Goal: Task Accomplishment & Management: Complete application form

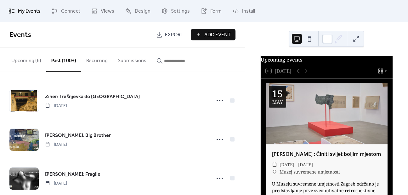
click at [37, 61] on button "Upcoming (6)" at bounding box center [26, 59] width 40 height 23
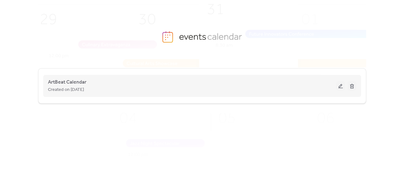
click at [340, 87] on button at bounding box center [340, 85] width 9 height 9
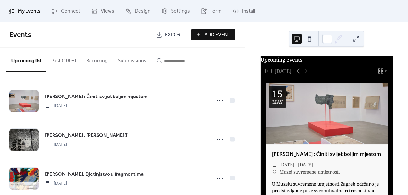
click at [207, 34] on span "Add Event" at bounding box center [217, 35] width 26 height 8
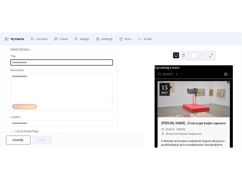
scroll to position [32, 0]
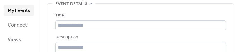
click at [153, 16] on div "Title" at bounding box center [139, 16] width 169 height 8
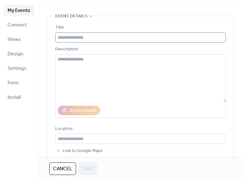
scroll to position [0, 0]
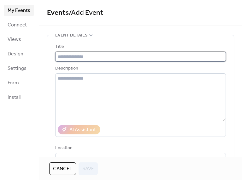
click at [116, 56] on input "text" at bounding box center [140, 57] width 170 height 10
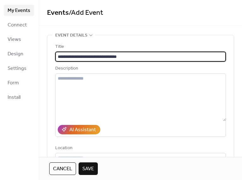
type input "**********"
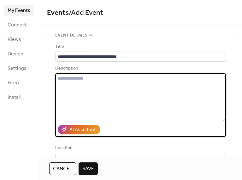
click at [77, 78] on textarea at bounding box center [140, 97] width 170 height 48
paste textarea "**********"
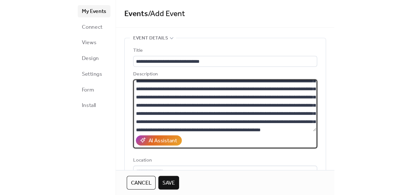
scroll to position [30, 0]
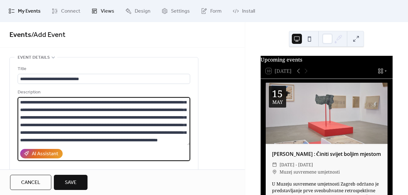
type textarea "**********"
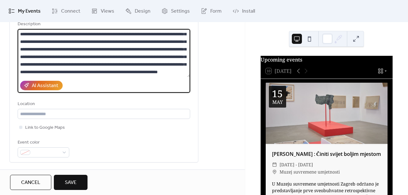
scroll to position [63, 0]
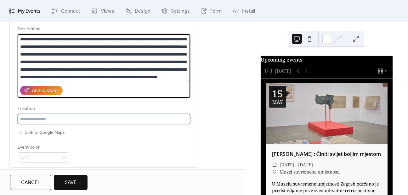
click at [67, 120] on input "text" at bounding box center [104, 119] width 173 height 10
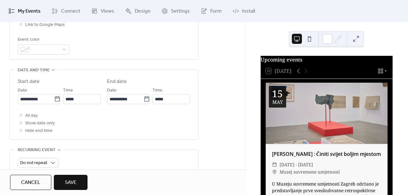
scroll to position [189, 0]
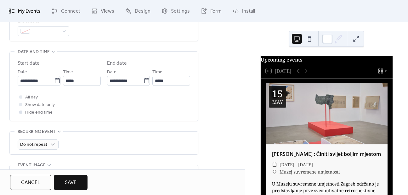
type input "**********"
click at [21, 112] on div at bounding box center [20, 111] width 3 height 3
click at [21, 111] on icon at bounding box center [21, 112] width 2 height 2
click at [22, 105] on div at bounding box center [20, 104] width 3 height 3
click at [45, 80] on input "**********" at bounding box center [36, 81] width 37 height 10
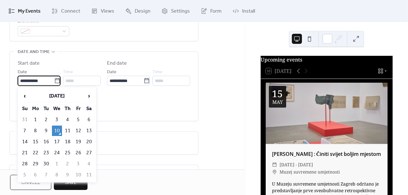
click at [46, 68] on div "**********" at bounding box center [39, 77] width 43 height 18
click at [43, 82] on input "**********" at bounding box center [36, 81] width 37 height 10
click at [80, 128] on td "12" at bounding box center [78, 130] width 10 height 10
type input "**********"
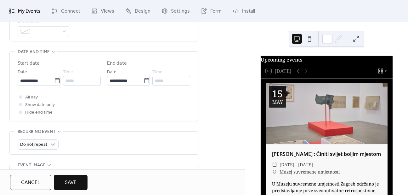
click at [20, 113] on div at bounding box center [20, 111] width 3 height 3
click at [21, 106] on div at bounding box center [21, 104] width 6 height 6
click at [21, 112] on div at bounding box center [20, 111] width 3 height 3
click at [166, 81] on input "*****" at bounding box center [171, 81] width 38 height 10
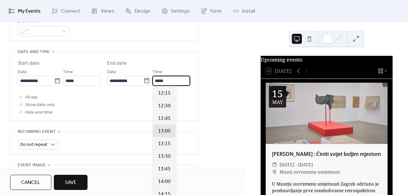
click at [22, 104] on div at bounding box center [20, 104] width 3 height 3
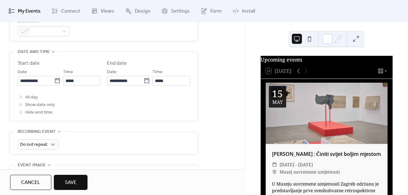
click at [21, 105] on div at bounding box center [20, 104] width 3 height 3
click at [20, 104] on div at bounding box center [20, 104] width 3 height 3
click at [22, 111] on div at bounding box center [21, 112] width 6 height 6
click at [22, 105] on div at bounding box center [21, 104] width 6 height 6
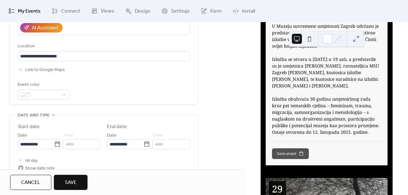
scroll to position [158, 0]
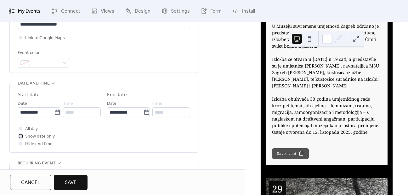
click at [26, 136] on span "Show date only" at bounding box center [40, 137] width 30 height 8
click at [21, 144] on div at bounding box center [20, 143] width 3 height 3
click at [87, 114] on input "*****" at bounding box center [82, 112] width 38 height 10
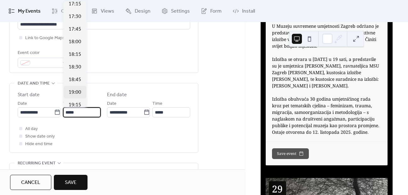
scroll to position [888, 0]
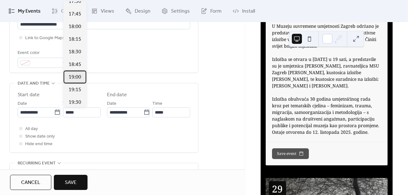
click at [81, 75] on div "19:00" at bounding box center [75, 77] width 23 height 13
type input "*****"
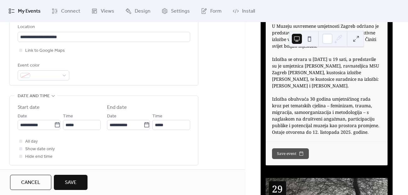
scroll to position [158, 0]
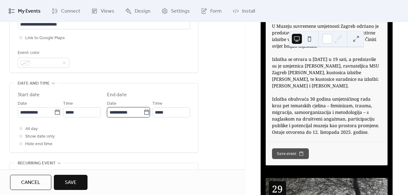
click at [141, 112] on input "**********" at bounding box center [125, 112] width 37 height 10
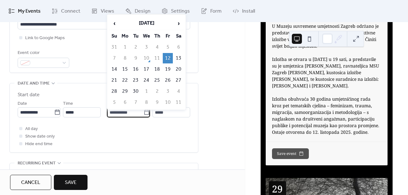
click at [133, 122] on div "**********" at bounding box center [104, 119] width 173 height 56
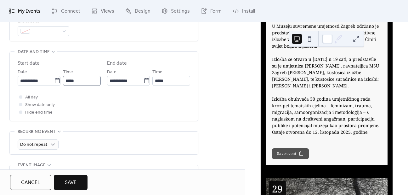
scroll to position [0, 0]
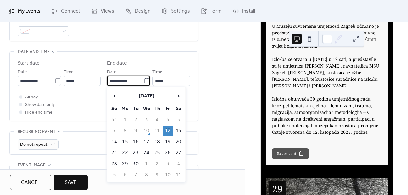
click at [132, 82] on input "**********" at bounding box center [125, 81] width 37 height 10
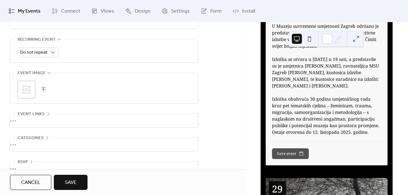
scroll to position [294, 0]
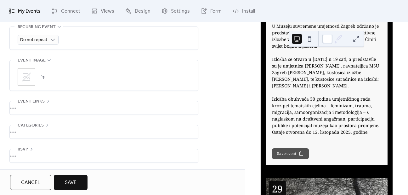
click at [33, 75] on div ";" at bounding box center [27, 77] width 18 height 18
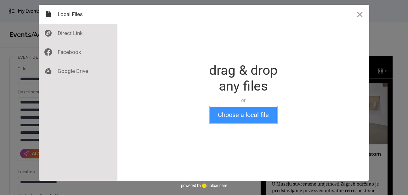
click at [226, 115] on button "Choose a local file" at bounding box center [243, 114] width 67 height 16
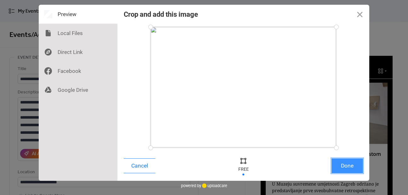
click at [354, 166] on button "Done" at bounding box center [348, 165] width 32 height 15
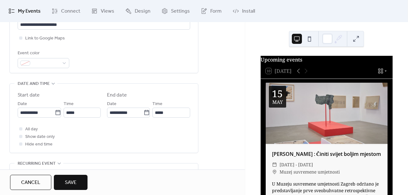
scroll to position [158, 0]
click at [22, 37] on div at bounding box center [20, 37] width 3 height 3
click at [21, 37] on icon at bounding box center [21, 38] width 2 height 2
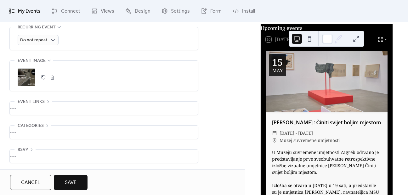
scroll to position [294, 0]
click at [57, 126] on div "•••" at bounding box center [104, 131] width 188 height 13
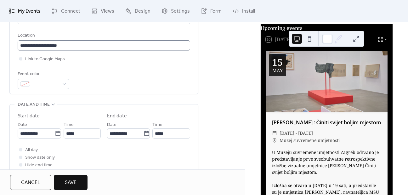
scroll to position [101, 0]
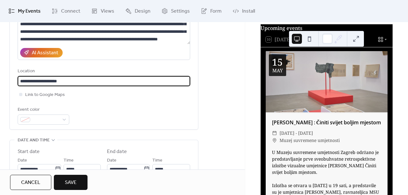
click at [70, 81] on input "**********" at bounding box center [104, 81] width 173 height 10
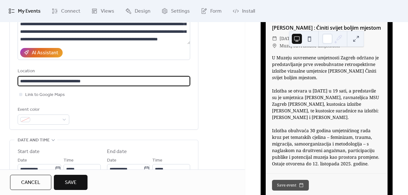
scroll to position [0, 0]
drag, startPoint x: 102, startPoint y: 81, endPoint x: 66, endPoint y: 82, distance: 35.9
click at [66, 82] on input "**********" at bounding box center [104, 81] width 173 height 10
click at [78, 82] on input "**********" at bounding box center [104, 81] width 173 height 10
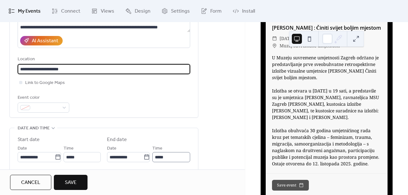
scroll to position [164, 0]
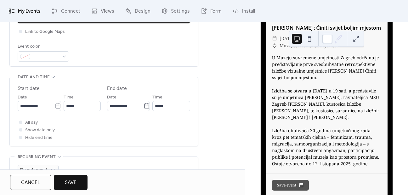
type input "**********"
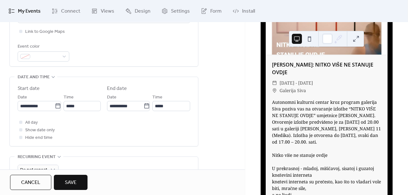
click at [21, 129] on div at bounding box center [20, 129] width 3 height 3
click at [21, 136] on icon at bounding box center [21, 136] width 2 height 1
click at [21, 129] on div at bounding box center [20, 129] width 3 height 3
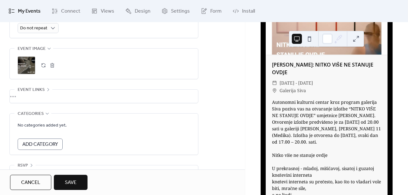
scroll to position [321, 0]
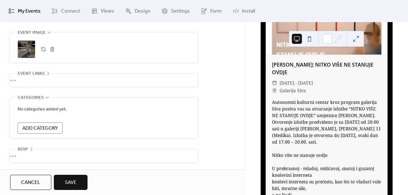
click at [83, 180] on button "Save" at bounding box center [71, 182] width 34 height 15
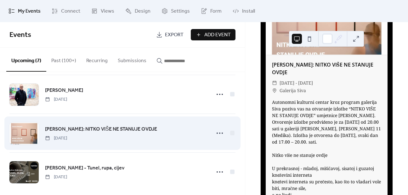
scroll to position [166, 0]
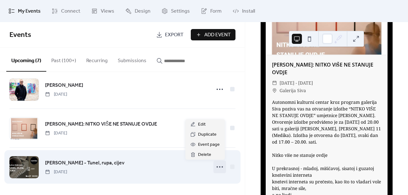
click at [217, 168] on icon at bounding box center [220, 167] width 10 height 10
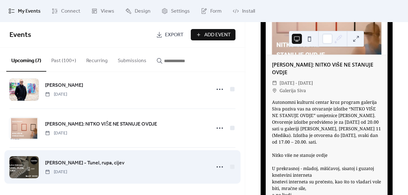
click at [175, 168] on div "[PERSON_NAME] - Tunel, rupa, cijev [DATE]" at bounding box center [126, 167] width 162 height 16
click at [217, 166] on icon at bounding box center [220, 167] width 10 height 10
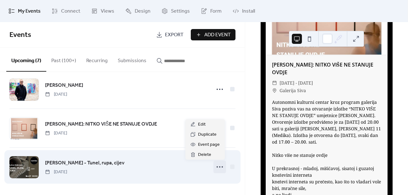
click at [142, 173] on div "[PERSON_NAME] - Tunel, rupa, cijev [DATE]" at bounding box center [126, 167] width 162 height 16
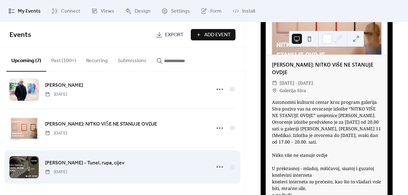
click at [107, 163] on span "[PERSON_NAME] - Tunel, rupa, cijev" at bounding box center [84, 163] width 79 height 8
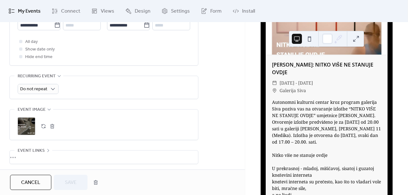
scroll to position [321, 0]
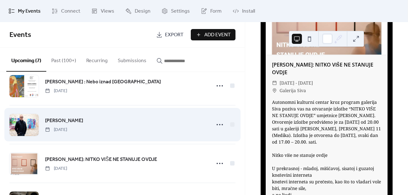
scroll to position [166, 0]
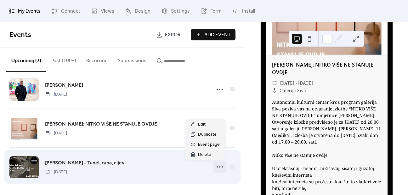
drag, startPoint x: 190, startPoint y: 164, endPoint x: 217, endPoint y: 167, distance: 26.6
click at [217, 167] on icon at bounding box center [220, 167] width 10 height 10
click at [230, 166] on div at bounding box center [232, 166] width 4 height 4
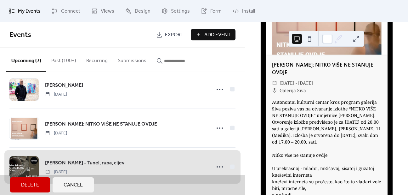
click at [231, 166] on div "[PERSON_NAME] - Tunel, rupa, cijev [DATE]" at bounding box center [122, 166] width 226 height 39
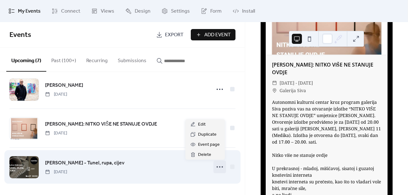
click at [219, 166] on icon at bounding box center [220, 167] width 10 height 10
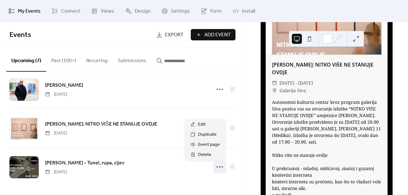
click at [236, 154] on div "Andreja Kulunčić : Činiti svijet boljim mjestom Thursday, May 15, 2025 Dražen P…" at bounding box center [122, 133] width 245 height 123
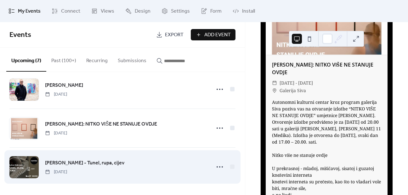
click at [99, 163] on span "[PERSON_NAME] - Tunel, rupa, cijev" at bounding box center [84, 163] width 79 height 8
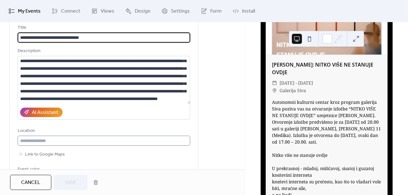
scroll to position [63, 0]
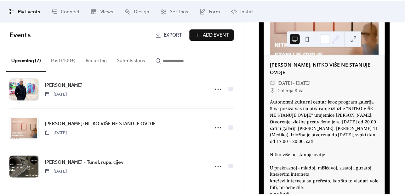
scroll to position [1145, 0]
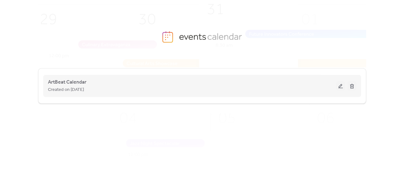
click at [338, 86] on button at bounding box center [340, 85] width 9 height 9
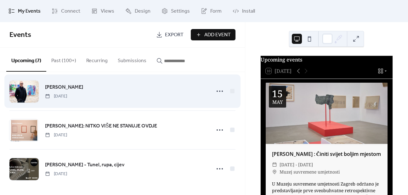
scroll to position [166, 0]
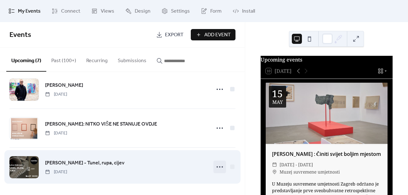
click at [219, 166] on circle at bounding box center [219, 166] width 1 height 1
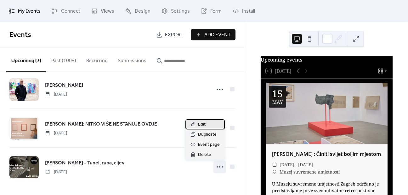
click at [202, 126] on span "Edit" at bounding box center [202, 125] width 8 height 8
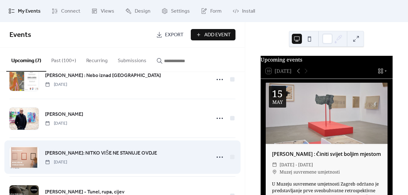
scroll to position [166, 0]
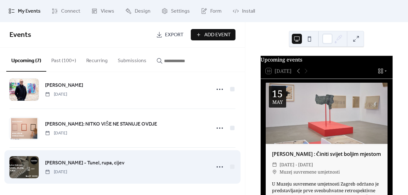
click at [140, 164] on div "[PERSON_NAME] - Tunel, rupa, cijev [DATE]" at bounding box center [126, 167] width 162 height 16
click at [98, 165] on span "[PERSON_NAME] - Tunel, rupa, cijev" at bounding box center [84, 163] width 79 height 8
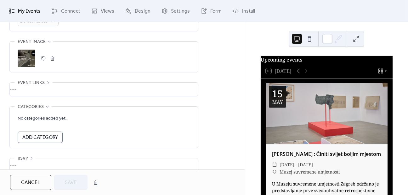
scroll to position [321, 0]
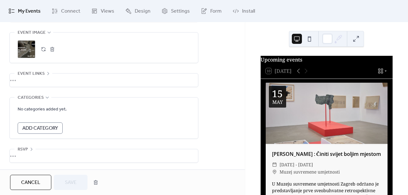
click at [33, 10] on span "My Events" at bounding box center [29, 12] width 23 height 8
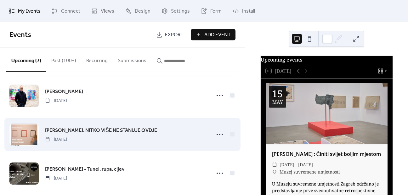
scroll to position [166, 0]
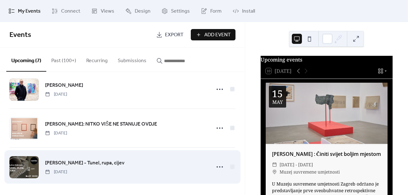
click at [55, 162] on span "[PERSON_NAME] - Tunel, rupa, cijev" at bounding box center [84, 163] width 79 height 8
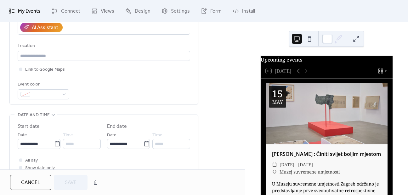
click at [69, 50] on div "Location" at bounding box center [104, 51] width 173 height 19
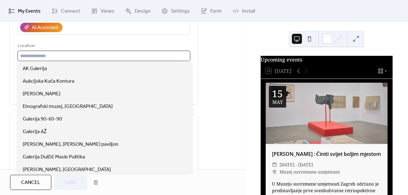
click at [69, 54] on input "text" at bounding box center [104, 56] width 173 height 10
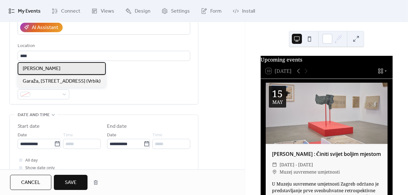
click at [55, 71] on div "[PERSON_NAME]" at bounding box center [62, 68] width 88 height 13
type input "**********"
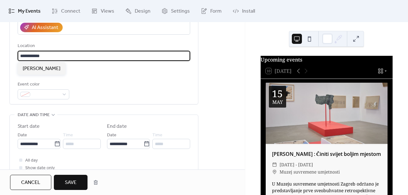
click at [64, 55] on input "**********" at bounding box center [104, 56] width 173 height 10
click at [115, 69] on div "Link to Google Maps" at bounding box center [104, 70] width 173 height 8
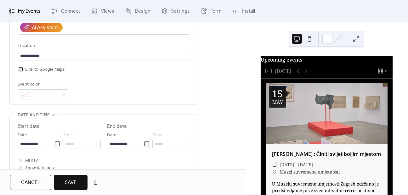
click at [47, 72] on span "Link to Google Maps" at bounding box center [45, 70] width 40 height 8
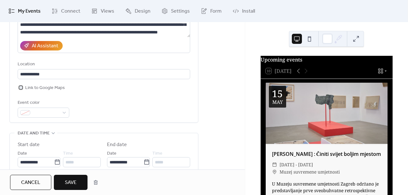
scroll to position [126, 0]
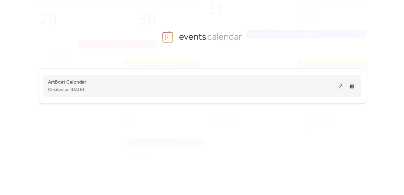
click at [339, 84] on button at bounding box center [340, 85] width 9 height 9
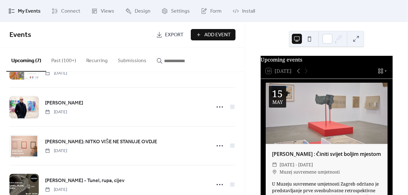
scroll to position [166, 0]
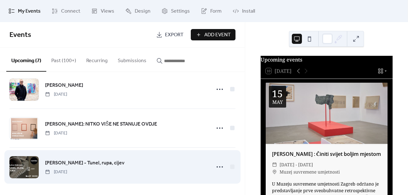
click at [117, 175] on div "[PERSON_NAME] - Tunel, rupa, cijev [DATE]" at bounding box center [122, 166] width 226 height 38
click at [113, 169] on div "[PERSON_NAME] - Tunel, rupa, cijev [DATE]" at bounding box center [126, 167] width 162 height 16
click at [93, 163] on span "[PERSON_NAME] - Tunel, rupa, cijev" at bounding box center [84, 163] width 79 height 8
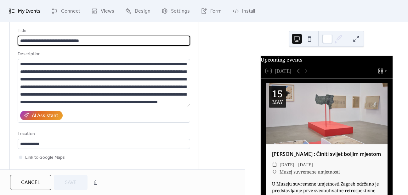
scroll to position [38, 0]
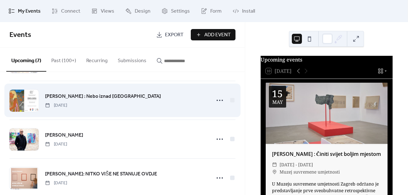
scroll to position [166, 0]
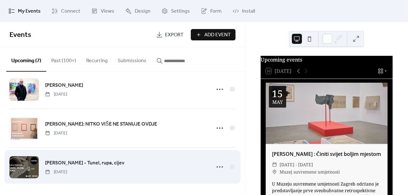
click at [105, 165] on span "[PERSON_NAME] - Tunel, rupa, cijev" at bounding box center [84, 163] width 79 height 8
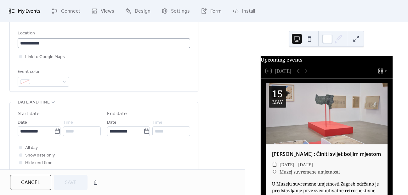
scroll to position [126, 0]
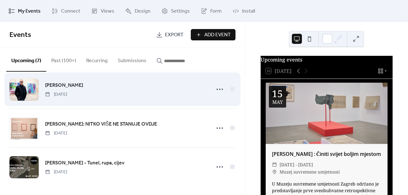
scroll to position [166, 0]
